Goal: Information Seeking & Learning: Learn about a topic

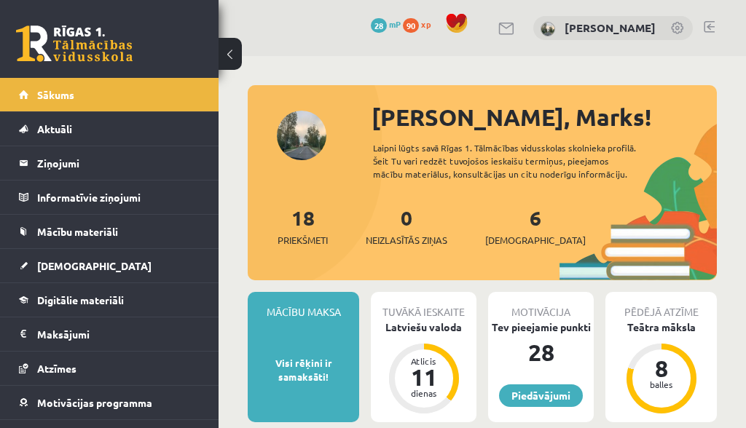
click at [61, 300] on span "Digitālie materiāli" at bounding box center [80, 300] width 87 height 13
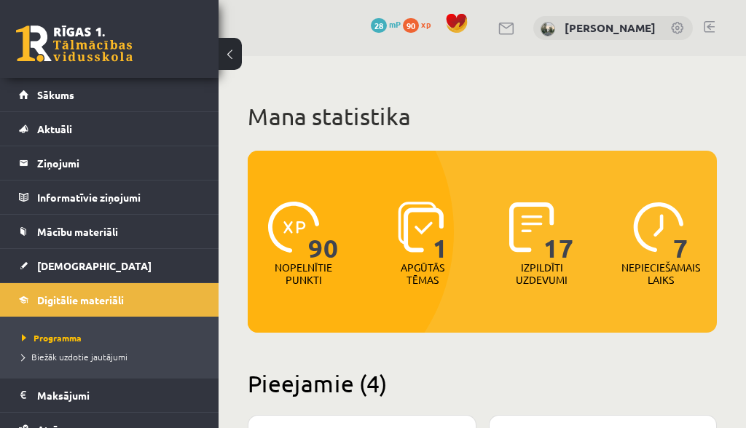
click at [48, 227] on span "Mācību materiāli" at bounding box center [77, 231] width 81 height 13
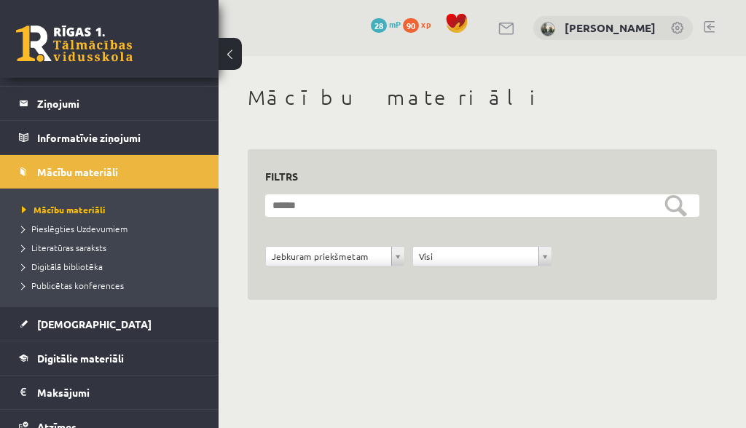
scroll to position [65, 0]
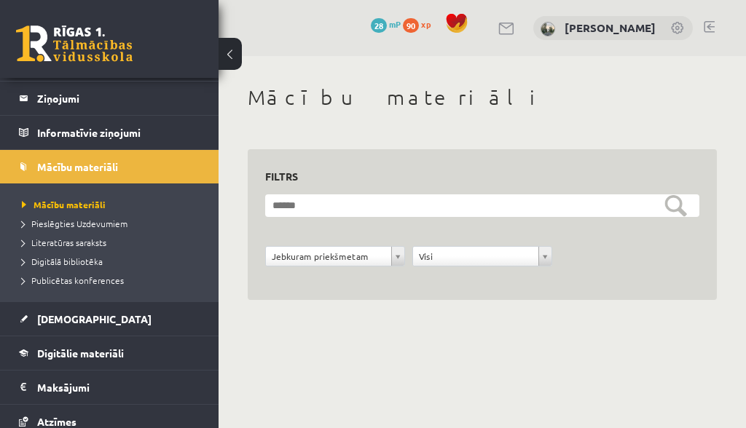
click at [49, 356] on span "Digitālie materiāli" at bounding box center [80, 353] width 87 height 13
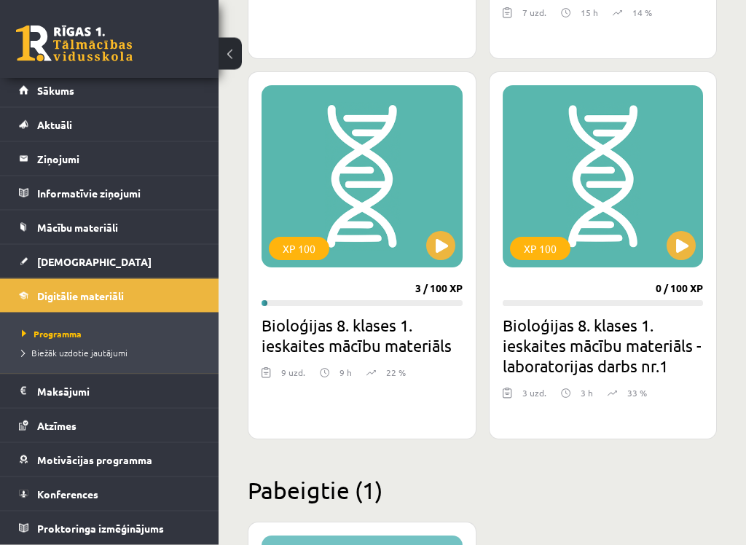
scroll to position [724, 0]
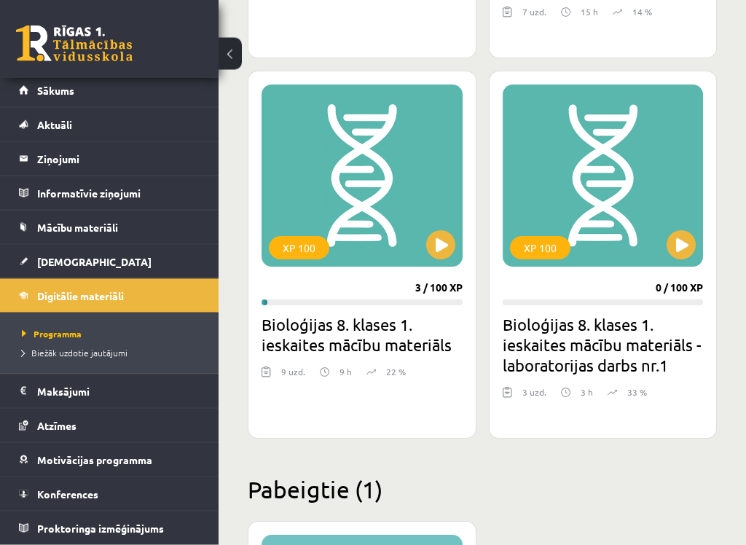
click at [452, 251] on button at bounding box center [440, 245] width 29 height 29
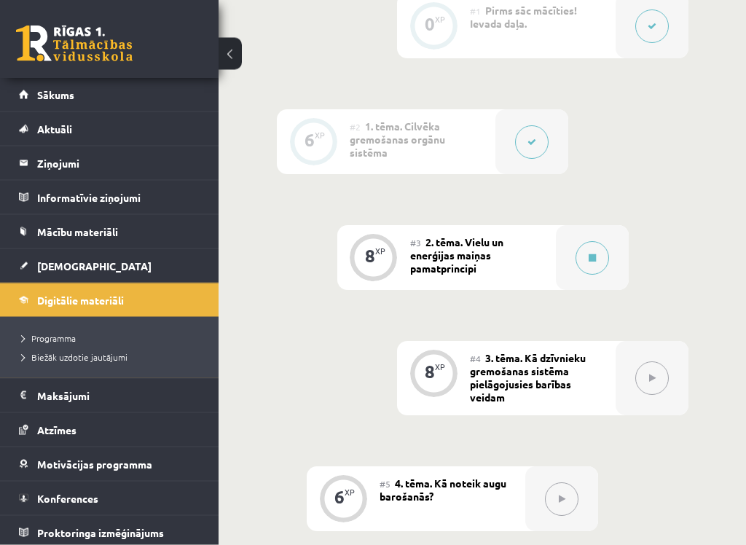
scroll to position [493, 0]
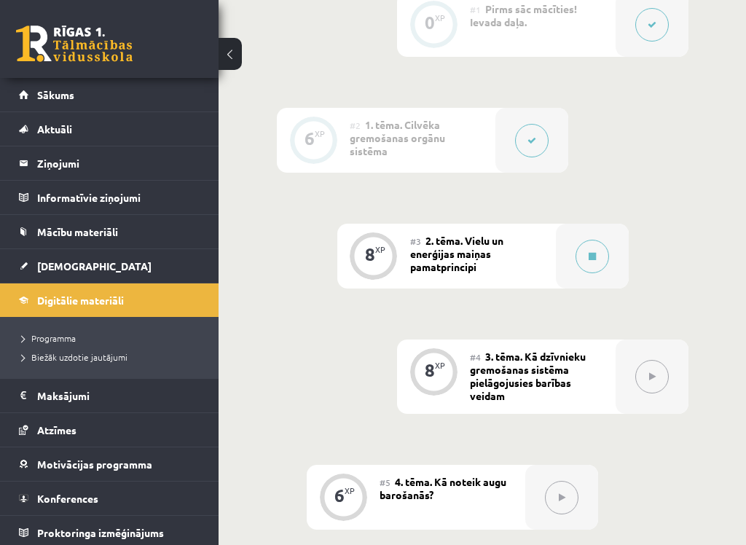
click at [573, 256] on div at bounding box center [592, 256] width 73 height 65
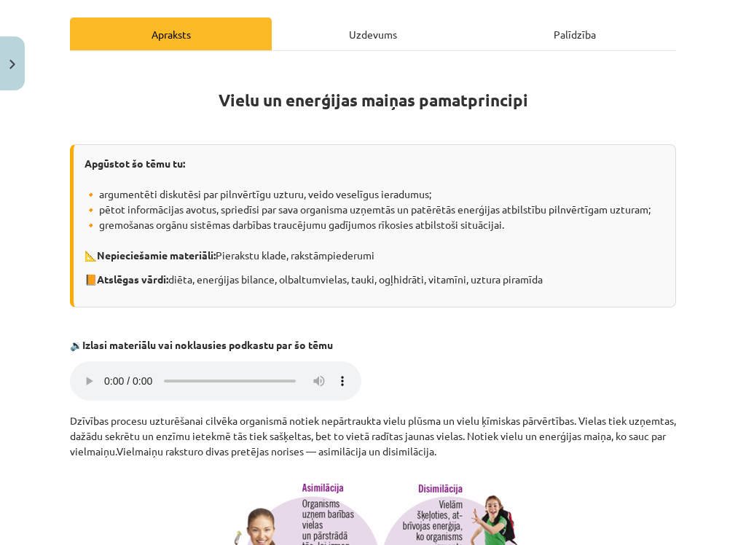
scroll to position [200, 0]
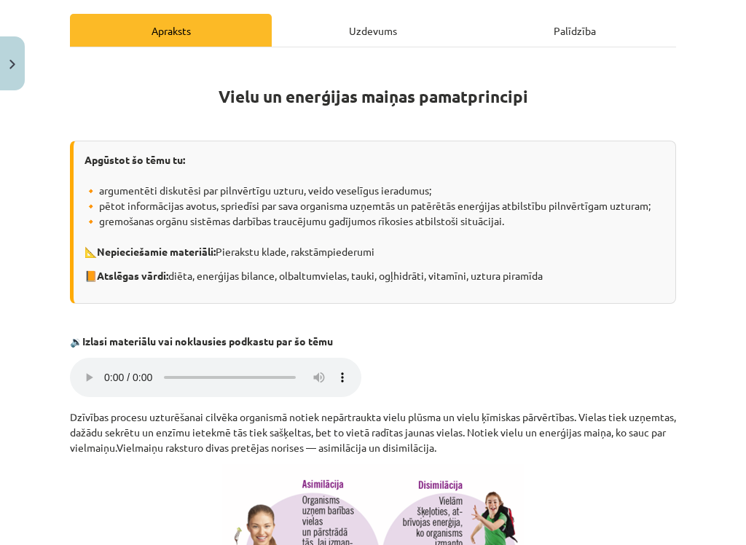
click at [113, 369] on audio "Jūsu pārlūkprogramma neatbalsta audio atskaņošanu." at bounding box center [215, 377] width 291 height 39
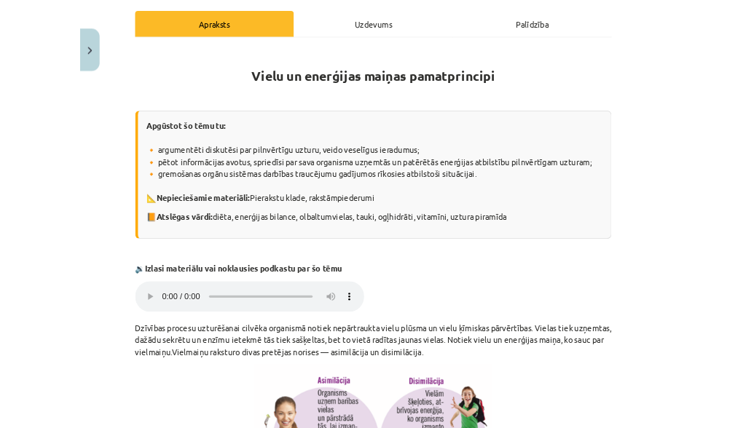
scroll to position [569, 0]
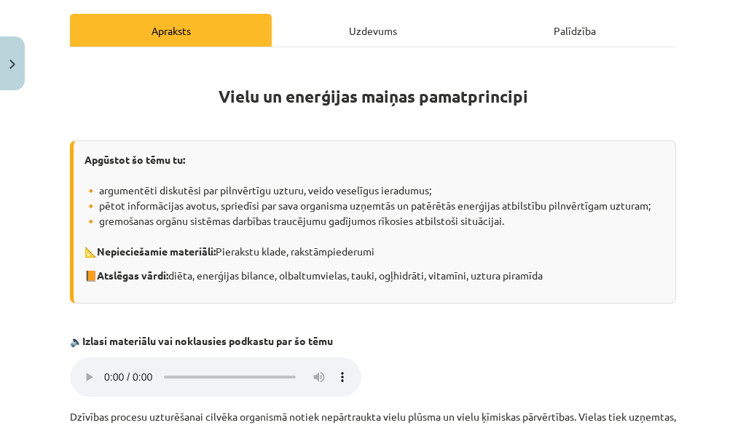
click at [97, 364] on audio "Jūsu pārlūkprogramma neatbalsta audio atskaņošanu." at bounding box center [215, 377] width 291 height 39
click at [114, 366] on audio "Jūsu pārlūkprogramma neatbalsta audio atskaņošanu." at bounding box center [215, 377] width 291 height 39
